Goal: Transaction & Acquisition: Purchase product/service

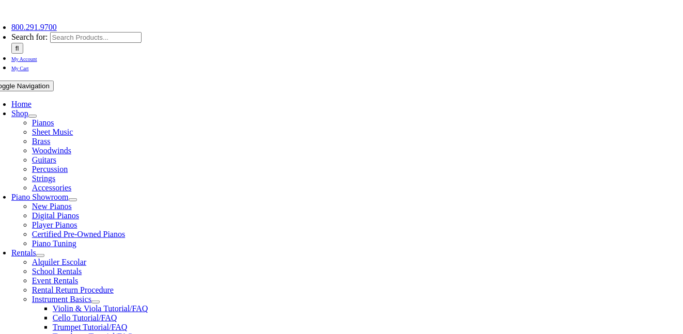
scroll to position [300, 0]
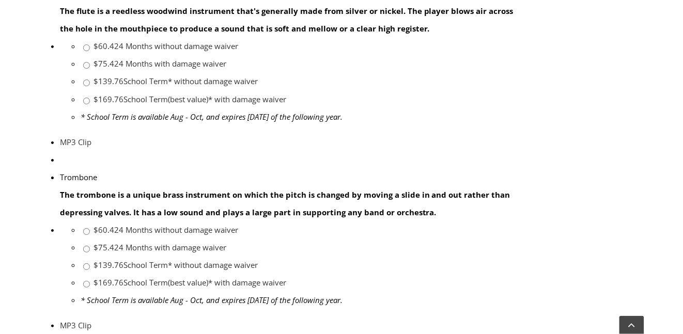
scroll to position [822, 0]
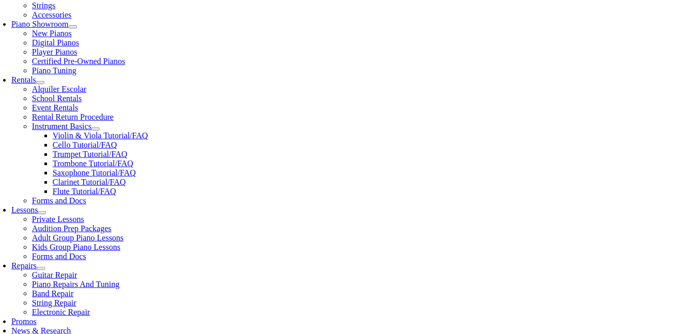
scroll to position [302, 0]
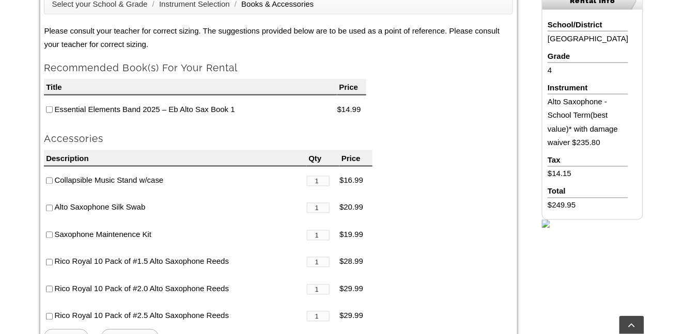
click at [49, 111] on input"] "checkbox" at bounding box center [49, 109] width 7 height 7
checkbox input"] "true"
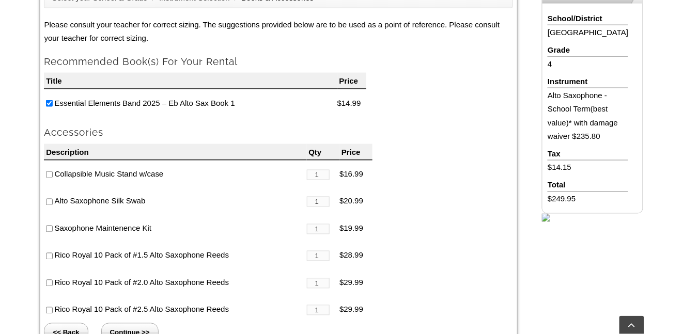
scroll to position [372, 0]
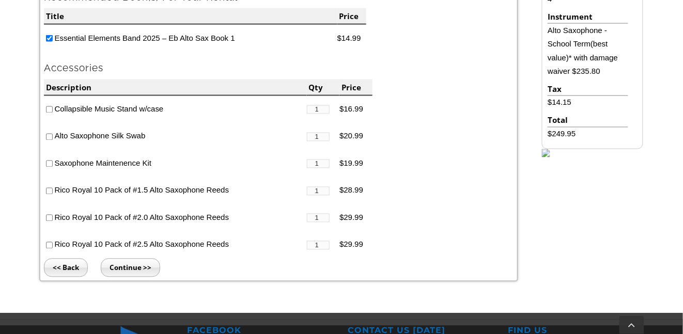
click at [53, 111] on li "Collapsible Music Stand w/case" at bounding box center [175, 109] width 262 height 27
click at [52, 111] on input"] "checkbox" at bounding box center [49, 109] width 7 height 7
checkbox input"] "true"
click at [50, 136] on input"] "checkbox" at bounding box center [49, 137] width 7 height 7
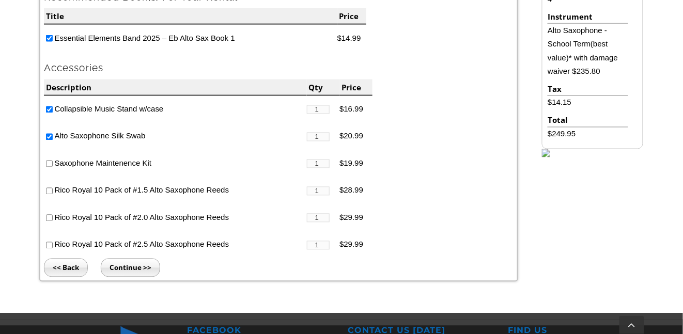
checkbox input"] "false"
click at [49, 244] on input"] "checkbox" at bounding box center [49, 245] width 7 height 7
checkbox input"] "true"
click at [50, 166] on input"] "checkbox" at bounding box center [49, 164] width 7 height 7
checkbox input"] "true"
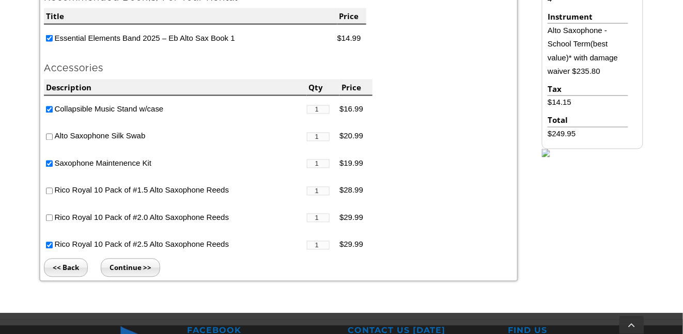
click at [49, 137] on input"] "checkbox" at bounding box center [49, 137] width 7 height 7
checkbox input"] "true"
click at [153, 270] on input "Continue >>" at bounding box center [130, 268] width 59 height 19
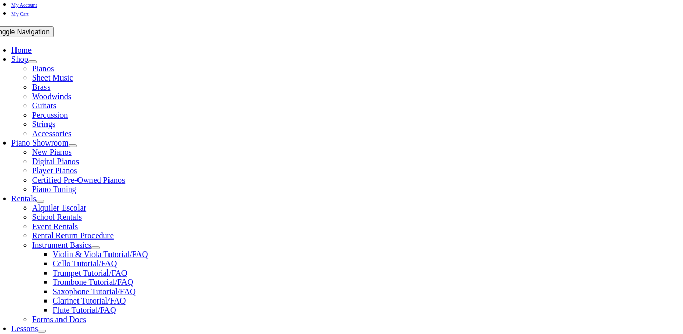
type input "1"
type input "Maren"
type input "Slauch"
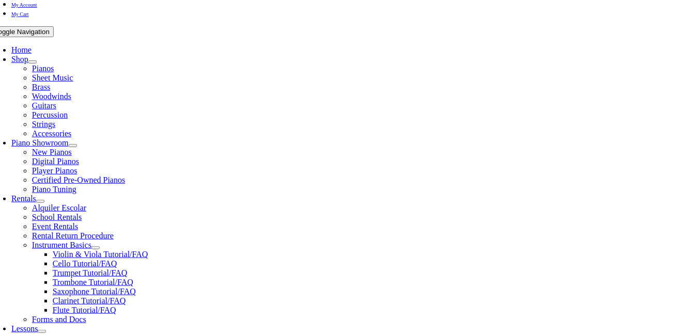
type input "Oxford Area School District"
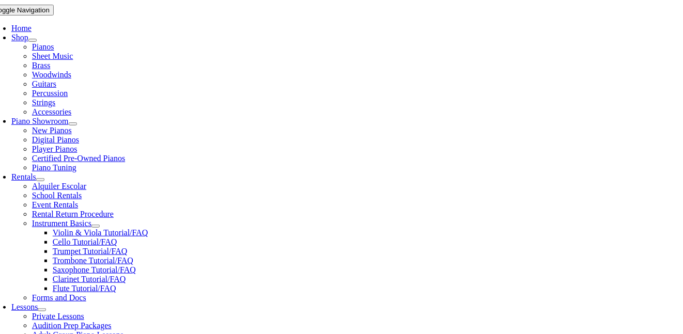
scroll to position [324, 0]
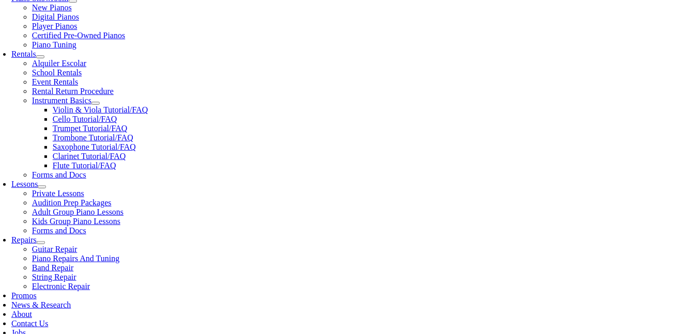
type input "610-932-6617"
type input "27905852"
type input "mm/dd/yyyy"
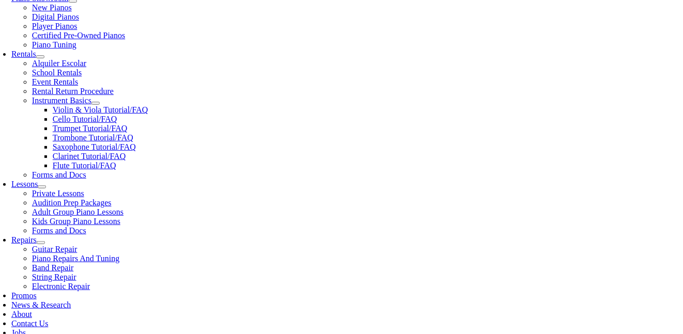
drag, startPoint x: 92, startPoint y: 210, endPoint x: 0, endPoint y: 210, distance: 91.9
type input "10/28/2015"
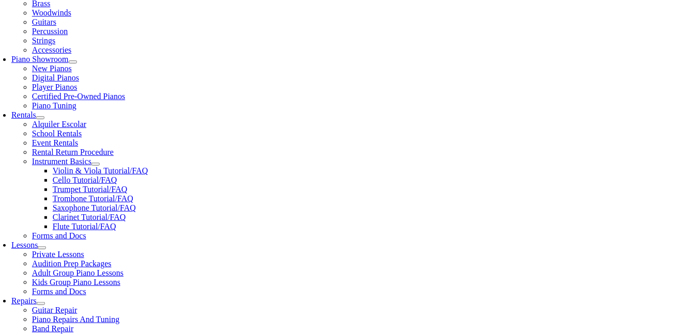
scroll to position [370, 0]
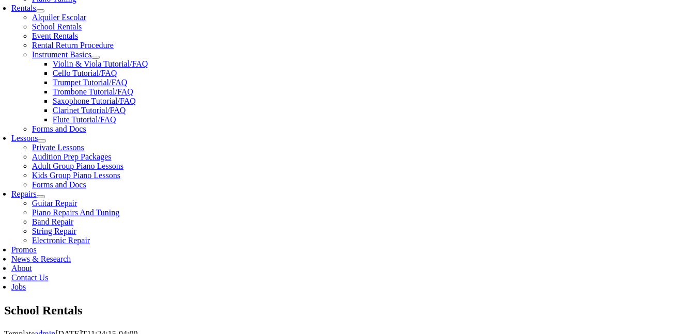
drag, startPoint x: 76, startPoint y: 66, endPoint x: 0, endPoint y: 66, distance: 75.9
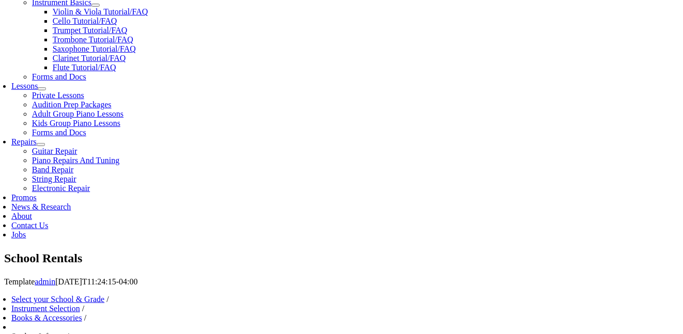
scroll to position [252, 0]
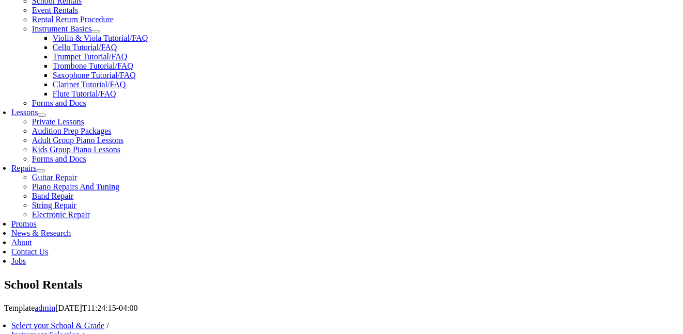
scroll to position [356, 0]
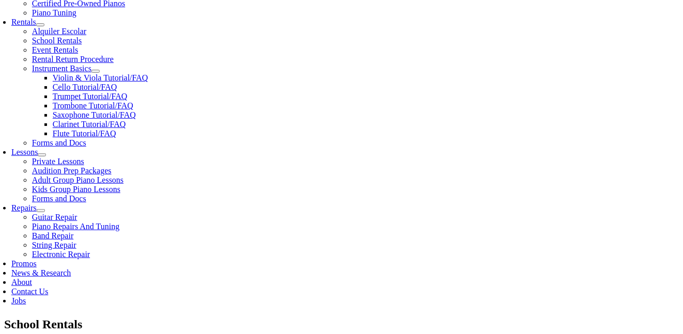
drag, startPoint x: 85, startPoint y: 80, endPoint x: 0, endPoint y: 83, distance: 85.3
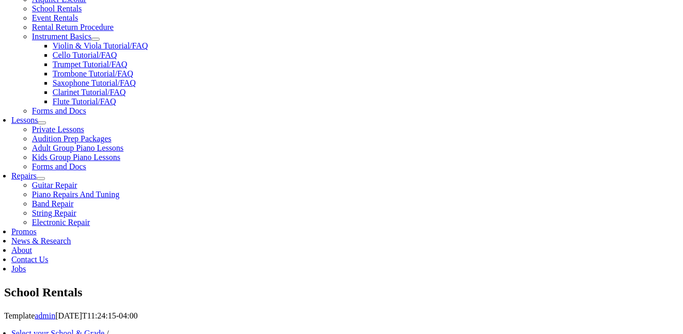
scroll to position [387, 0]
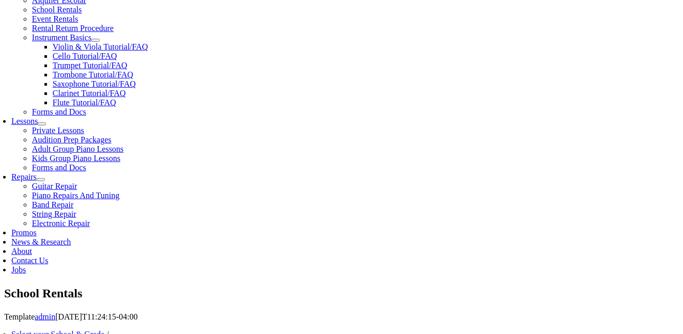
type input "27905852"
drag, startPoint x: 91, startPoint y: 184, endPoint x: 0, endPoint y: 180, distance: 91.5
drag, startPoint x: 88, startPoint y: 186, endPoint x: 6, endPoint y: 185, distance: 82.6
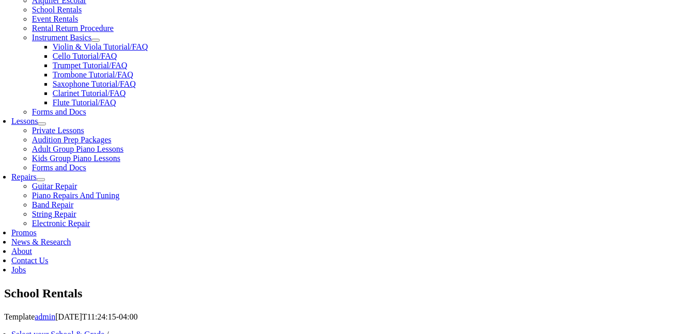
type input "08/14/1981"
type input "Win Slauch"
type input "610-496-4765"
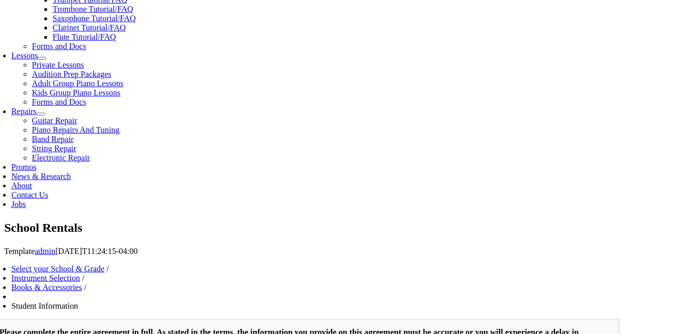
scroll to position [281, 0]
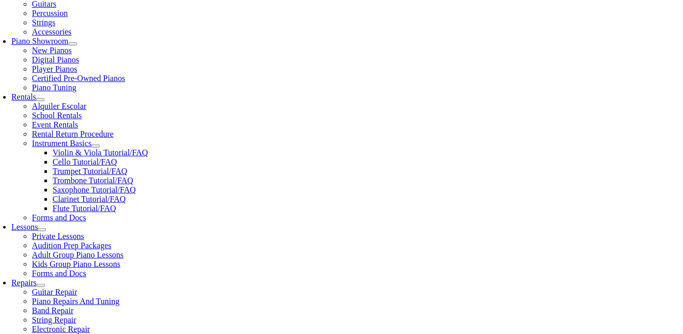
type input "Arlington County Government"
drag, startPoint x: 80, startPoint y: 151, endPoint x: 0, endPoint y: 151, distance: 80.0
type input "L"
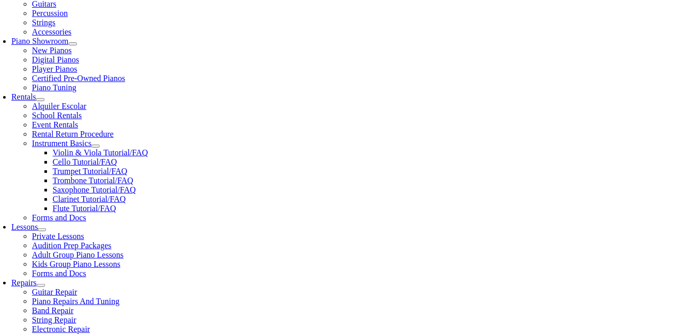
type input "Mary"
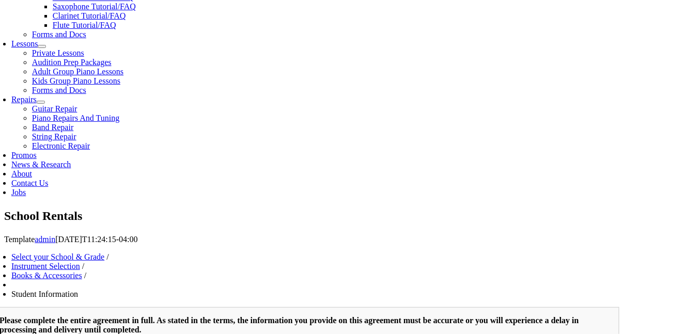
scroll to position [466, 0]
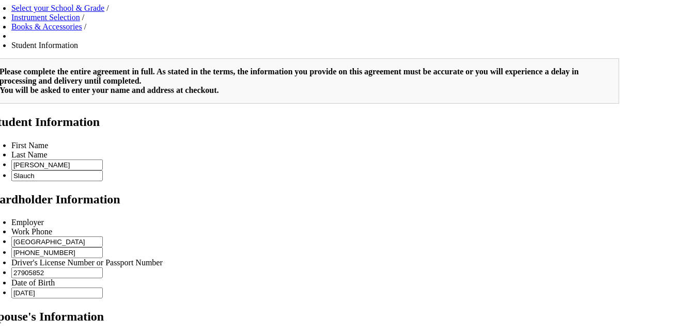
scroll to position [680, 0]
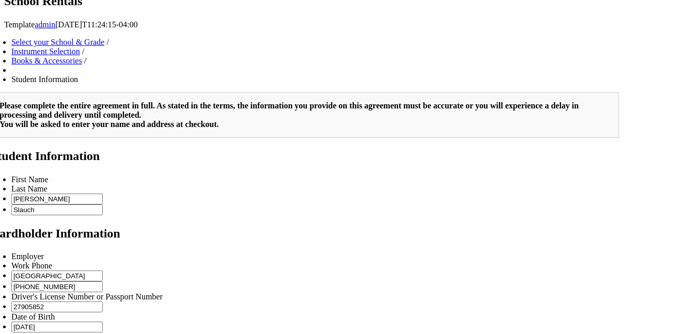
type input "2"
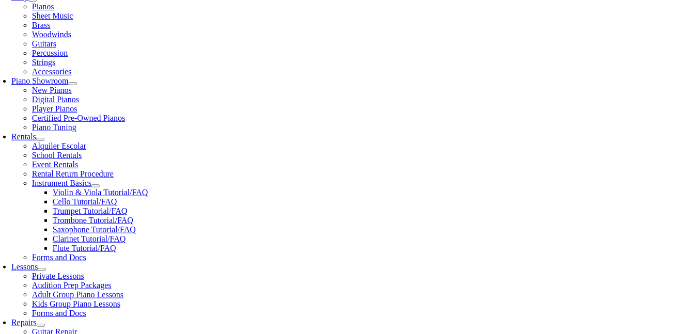
scroll to position [308, 0]
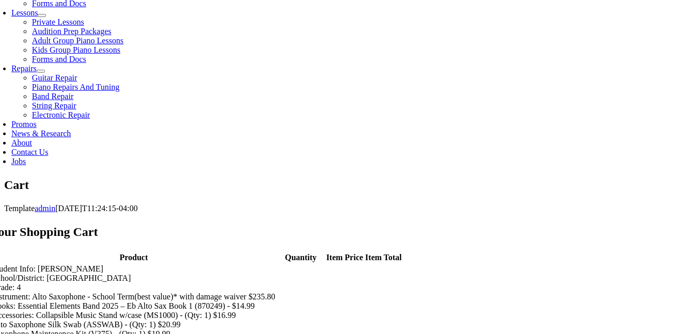
scroll to position [199, 0]
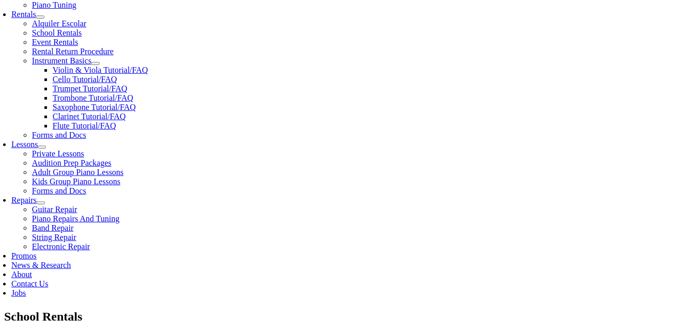
scroll to position [308, 0]
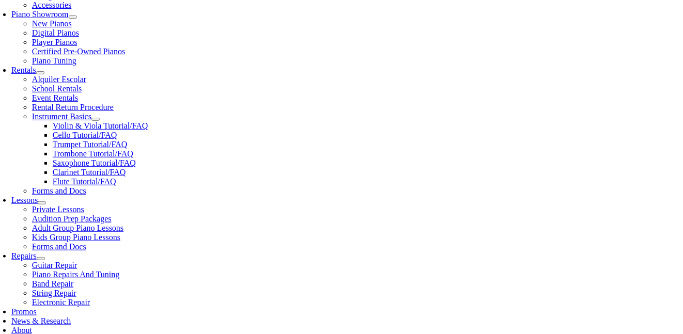
drag, startPoint x: 100, startPoint y: 128, endPoint x: 0, endPoint y: 123, distance: 99.8
type input "Maren"
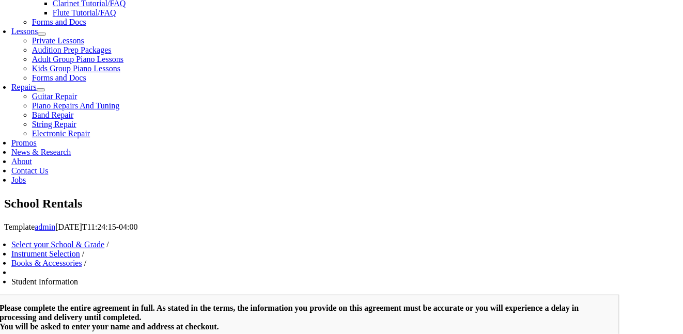
drag, startPoint x: 100, startPoint y: 162, endPoint x: 0, endPoint y: 162, distance: 100.2
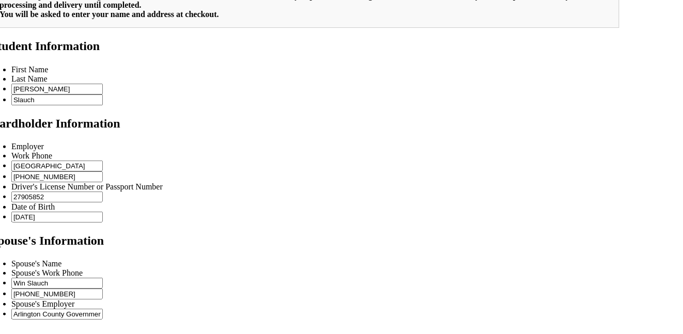
scroll to position [869, 0]
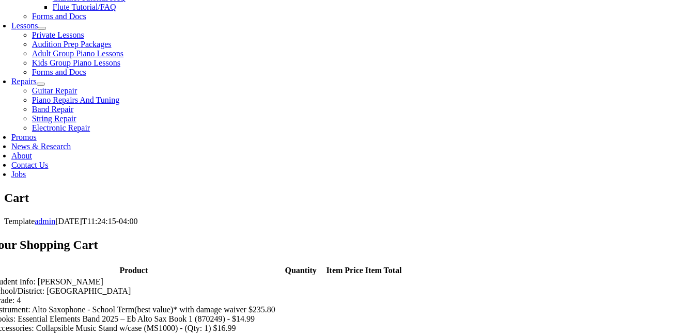
scroll to position [620, 0]
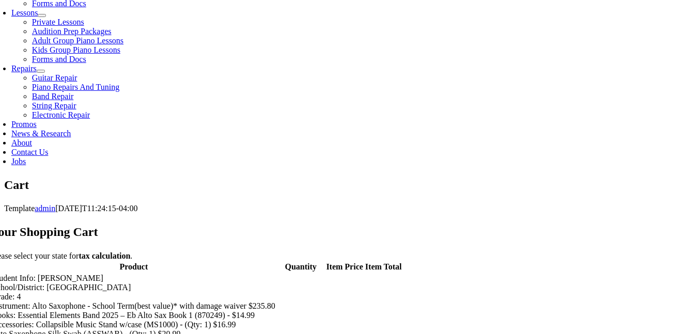
scroll to position [294, 0]
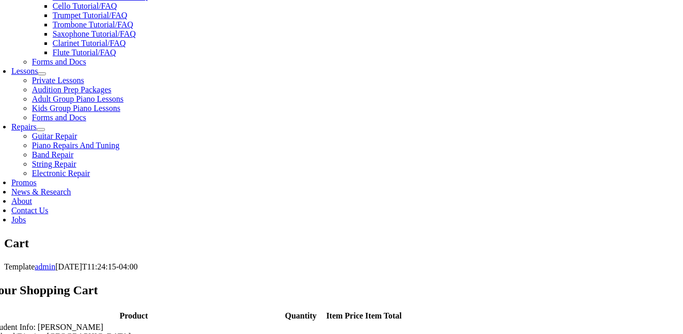
scroll to position [447, 0]
